Goal: Transaction & Acquisition: Purchase product/service

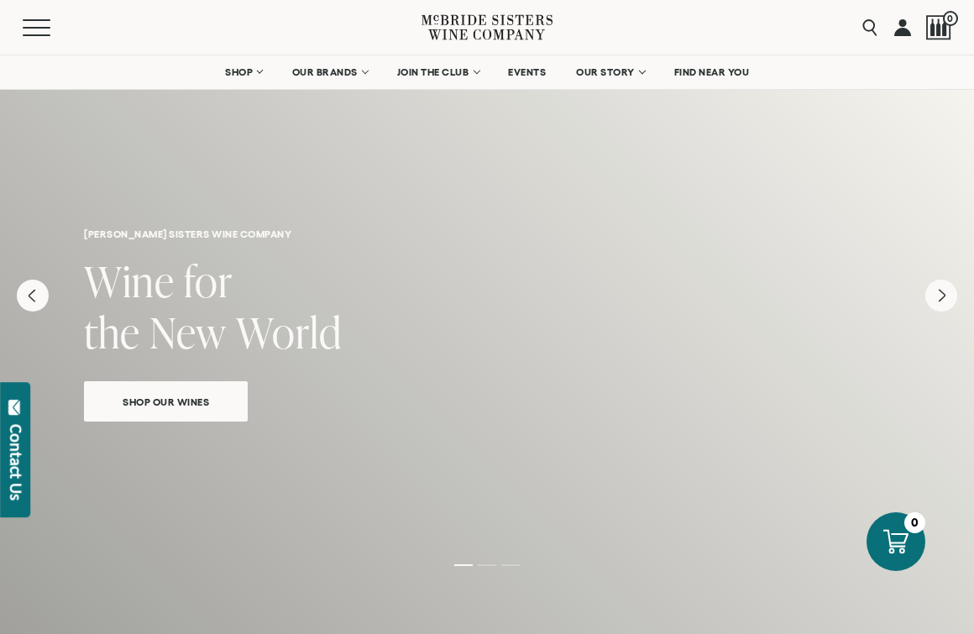
scroll to position [3, 0]
click at [730, 81] on link "FIND NEAR YOU" at bounding box center [712, 72] width 97 height 34
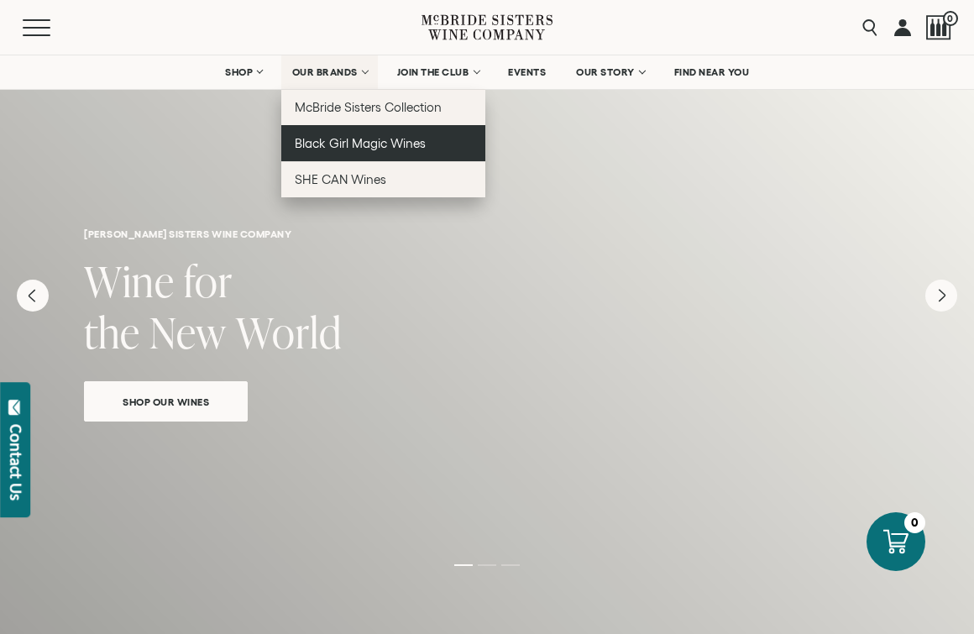
click at [365, 144] on span "Black Girl Magic Wines" at bounding box center [360, 143] width 131 height 14
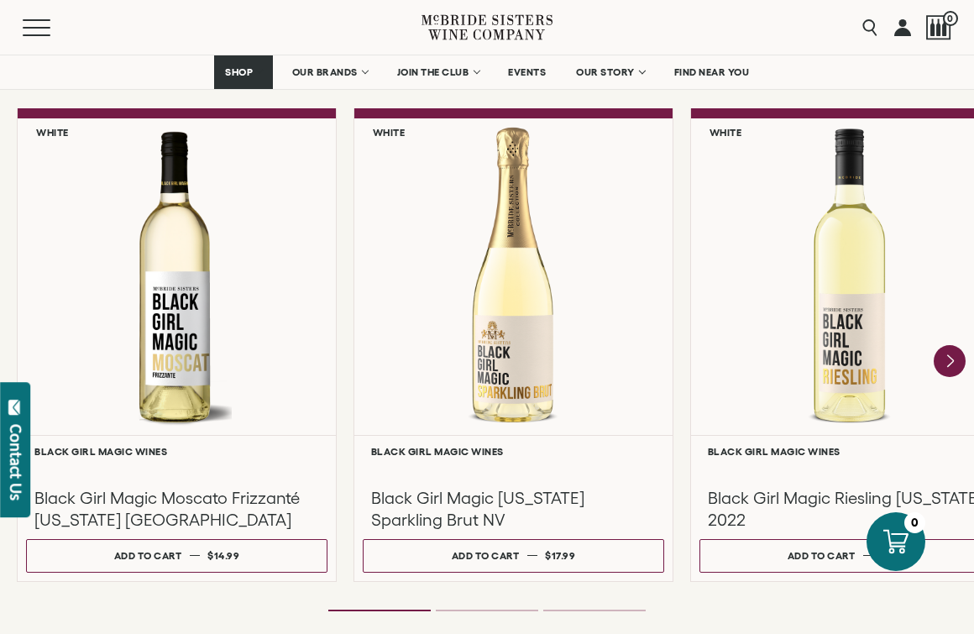
scroll to position [1478, 0]
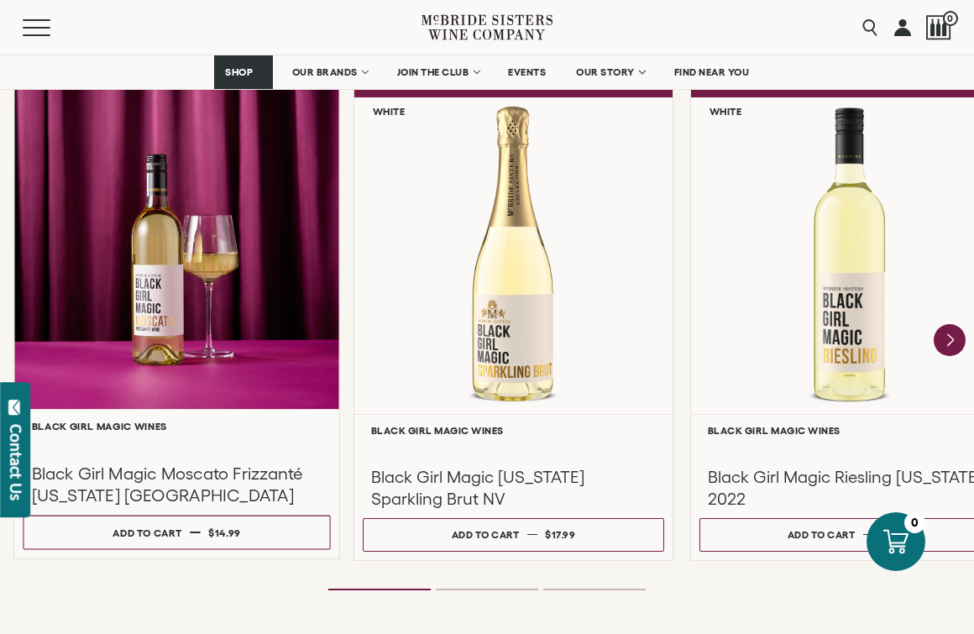
click at [216, 368] on div at bounding box center [176, 247] width 325 height 323
